Goal: Transaction & Acquisition: Purchase product/service

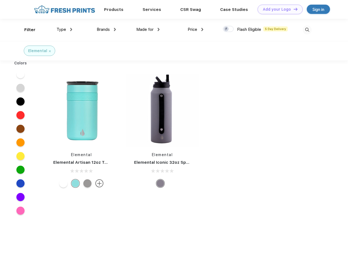
click at [278, 9] on link "Add your Logo Design Tool" at bounding box center [279, 10] width 45 height 10
click at [0, 0] on div "Design Tool" at bounding box center [0, 0] width 0 height 0
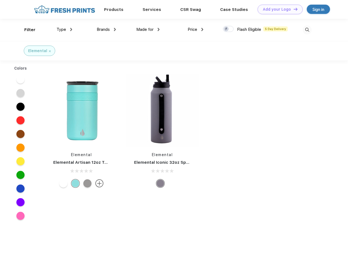
click at [293, 9] on link "Add your Logo Design Tool" at bounding box center [279, 10] width 45 height 10
click at [26, 30] on div "Filter" at bounding box center [29, 30] width 11 height 6
click at [64, 29] on span "Type" at bounding box center [62, 29] width 10 height 5
click at [106, 29] on span "Brands" at bounding box center [103, 29] width 13 height 5
click at [148, 29] on span "Made for" at bounding box center [144, 29] width 17 height 5
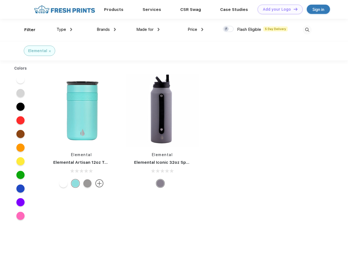
click at [195, 29] on span "Price" at bounding box center [193, 29] width 10 height 5
click at [228, 29] on div at bounding box center [228, 29] width 11 height 6
click at [226, 29] on input "checkbox" at bounding box center [225, 28] width 4 height 4
click at [307, 30] on img at bounding box center [306, 29] width 9 height 9
